Goal: Task Accomplishment & Management: Manage account settings

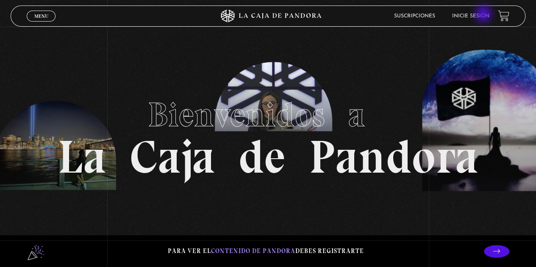
click at [484, 15] on link "Inicie sesión" at bounding box center [470, 16] width 37 height 5
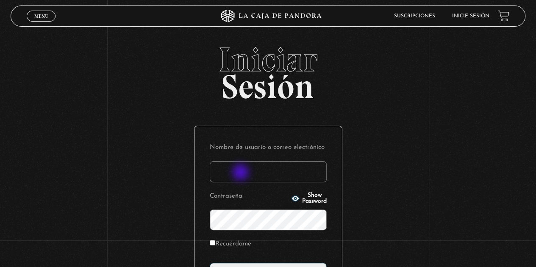
click at [242, 173] on input "Nombre de usuario o correo electrónico" at bounding box center [268, 171] width 117 height 21
type input "[EMAIL_ADDRESS][DOMAIN_NAME]"
click at [310, 170] on input "[EMAIL_ADDRESS][DOMAIN_NAME]" at bounding box center [268, 171] width 117 height 21
click at [303, 197] on span "Show Password" at bounding box center [314, 199] width 25 height 12
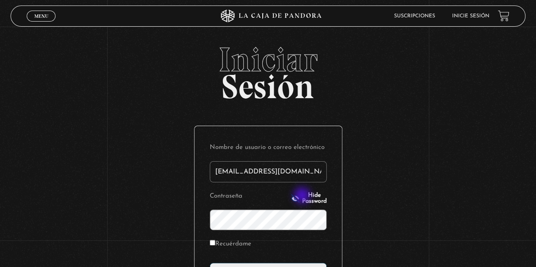
click at [303, 197] on span "Hide Password" at bounding box center [314, 199] width 25 height 12
click at [302, 200] on span "Show Password" at bounding box center [314, 199] width 25 height 12
click at [221, 242] on label "Recuérdame" at bounding box center [231, 244] width 42 height 13
click at [215, 242] on input "Recuérdame" at bounding box center [213, 243] width 6 height 6
checkbox input "true"
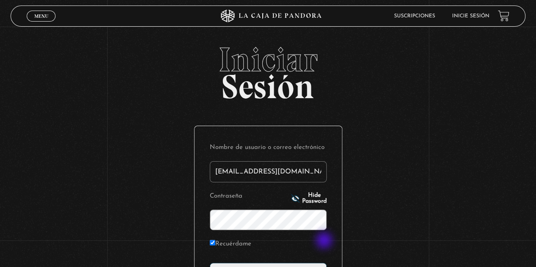
scroll to position [83, 0]
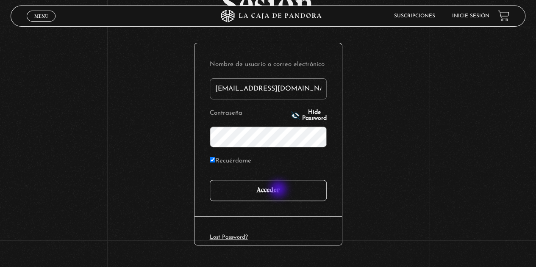
click at [279, 191] on input "Acceder" at bounding box center [268, 190] width 117 height 21
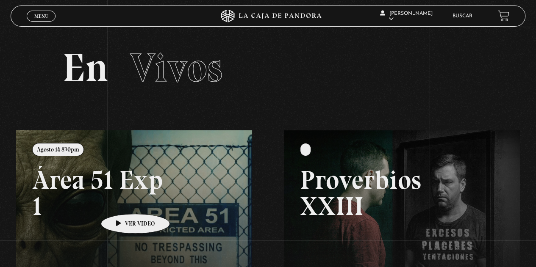
click at [122, 201] on link at bounding box center [284, 264] width 536 height 267
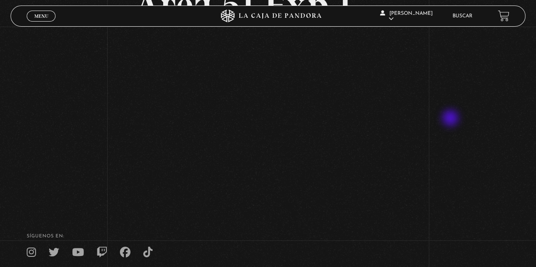
scroll to position [42, 0]
